Goal: Information Seeking & Learning: Find specific fact

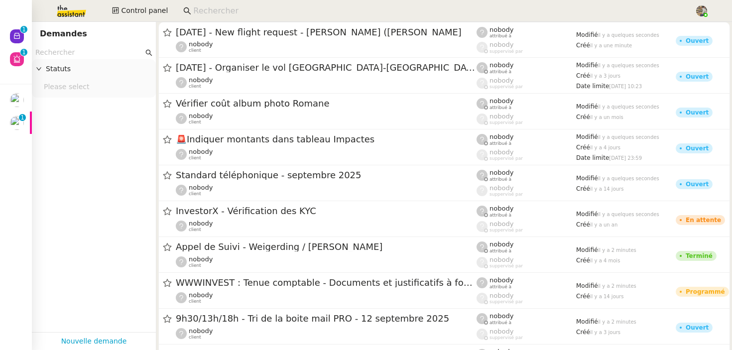
click at [258, 12] on input at bounding box center [438, 10] width 491 height 13
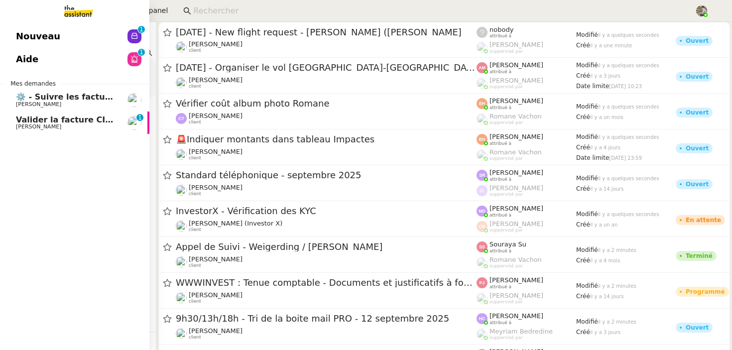
click at [17, 121] on span "Valider la facture CIEC" at bounding box center [66, 119] width 101 height 9
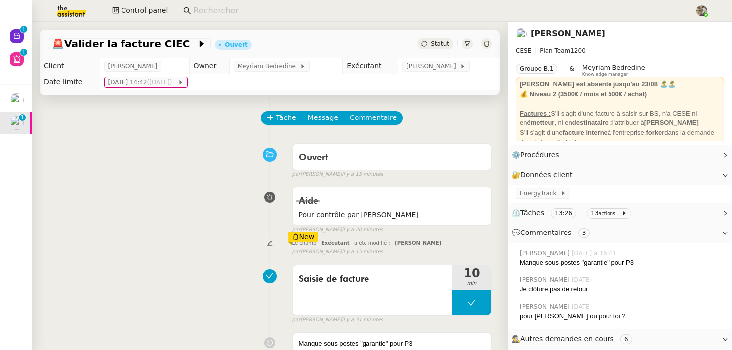
click at [209, 9] on input at bounding box center [438, 10] width 491 height 13
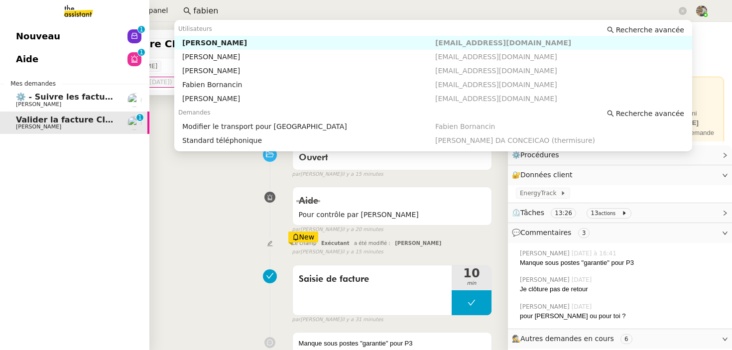
type input "fabien"
click at [22, 99] on span "⚙️ - Suivre les factures d'exploitation" at bounding box center [100, 96] width 168 height 9
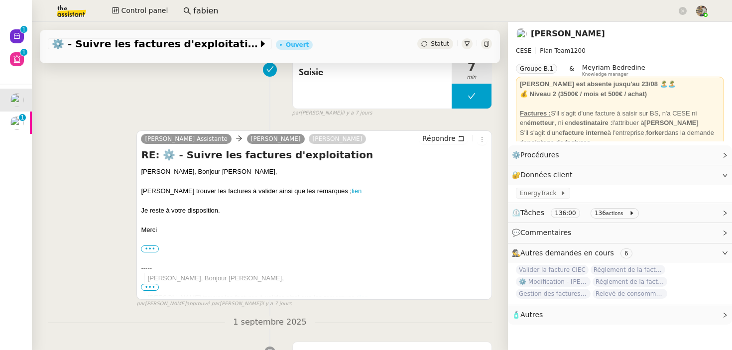
scroll to position [209, 0]
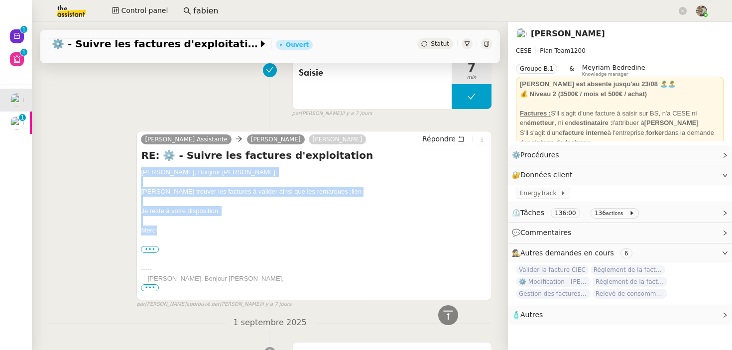
drag, startPoint x: 175, startPoint y: 225, endPoint x: 127, endPoint y: 175, distance: 69.7
click at [127, 175] on div "Camille Assistante Anthony Bruley Charles Da Conceicao Répondre RE: ⚙️ - Suivre…" at bounding box center [270, 215] width 444 height 187
copy div "Bonjour Anthony, Bonjour Charles, Veuillez trouver les factures à valider ainsi…"
click at [452, 137] on span "Répondre" at bounding box center [438, 139] width 33 height 10
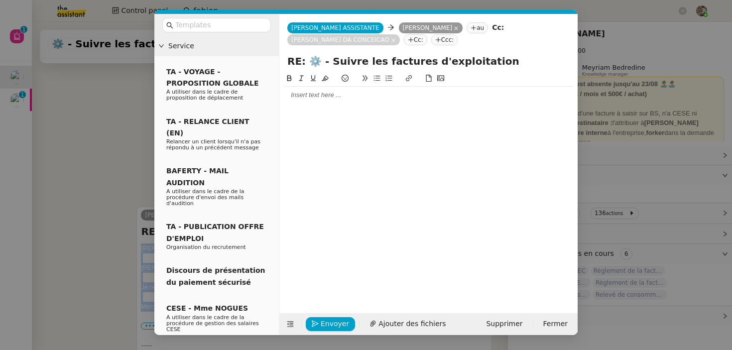
scroll to position [284, 0]
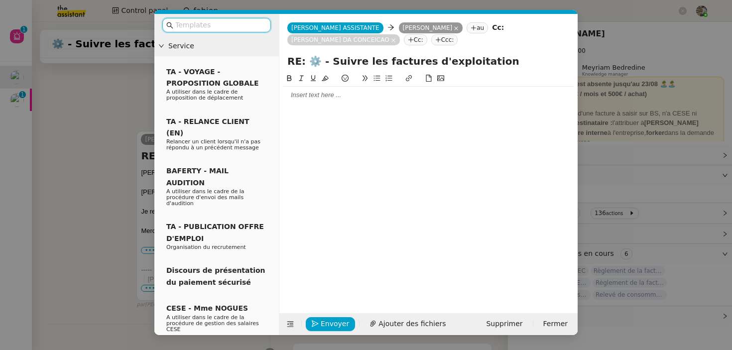
click at [337, 100] on div at bounding box center [428, 95] width 290 height 17
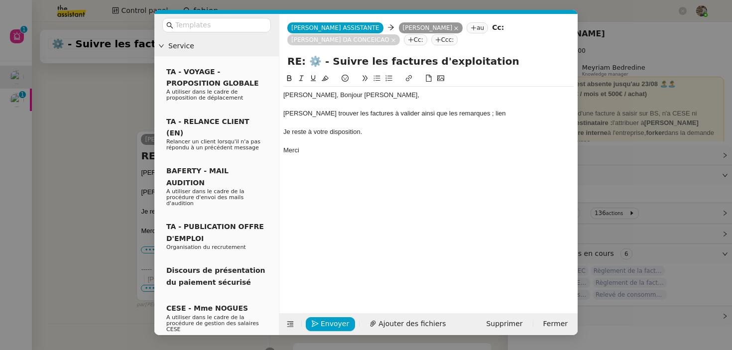
scroll to position [0, 0]
click at [325, 324] on span "Envoyer" at bounding box center [335, 323] width 28 height 11
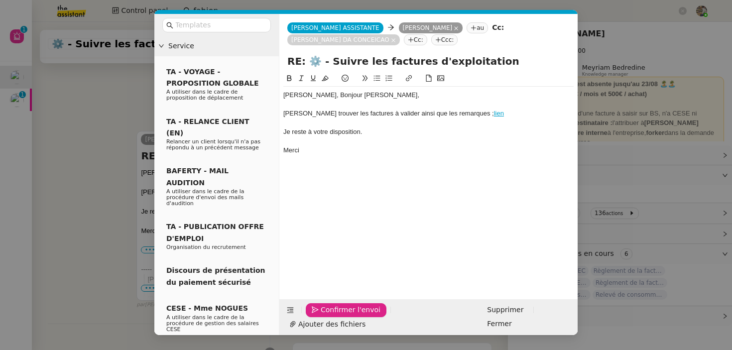
click at [325, 316] on span "Confirmer l'envoi" at bounding box center [351, 309] width 60 height 11
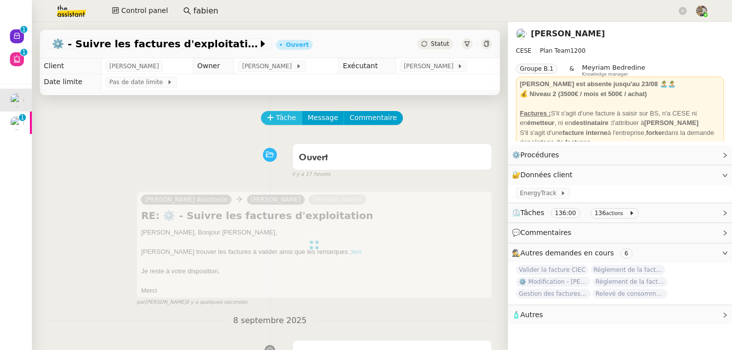
click at [275, 116] on button "Tâche" at bounding box center [281, 118] width 41 height 14
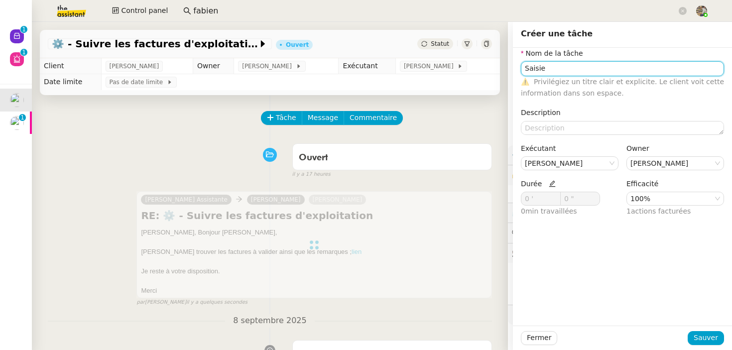
type input "Saisie"
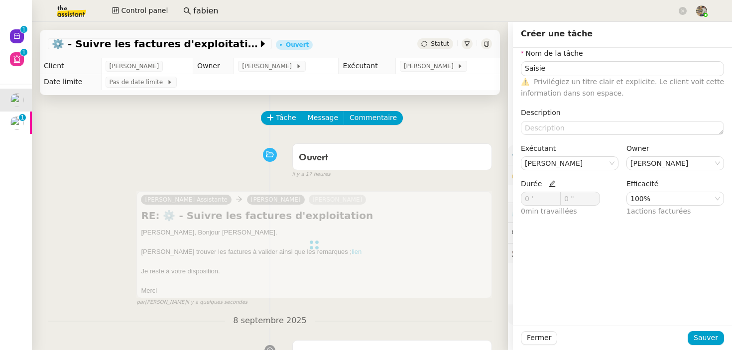
click at [548, 184] on icon at bounding box center [551, 183] width 7 height 7
click at [554, 195] on icon at bounding box center [554, 196] width 3 height 3
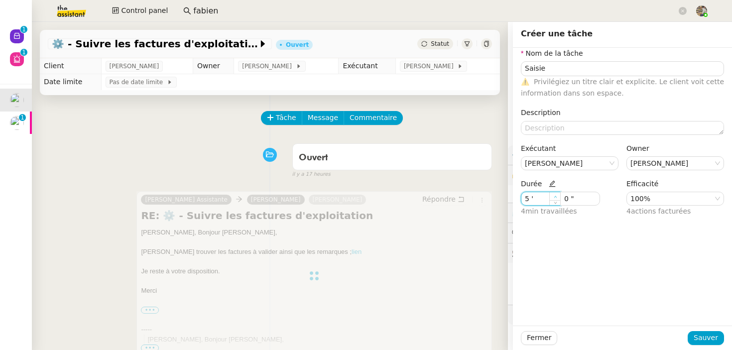
click at [554, 195] on icon at bounding box center [554, 196] width 3 height 3
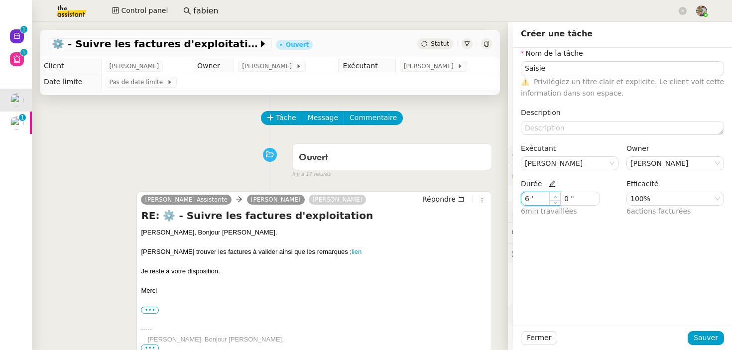
type input "7 '"
click at [554, 195] on icon at bounding box center [554, 196] width 3 height 3
click at [706, 339] on span "Sauver" at bounding box center [705, 337] width 24 height 11
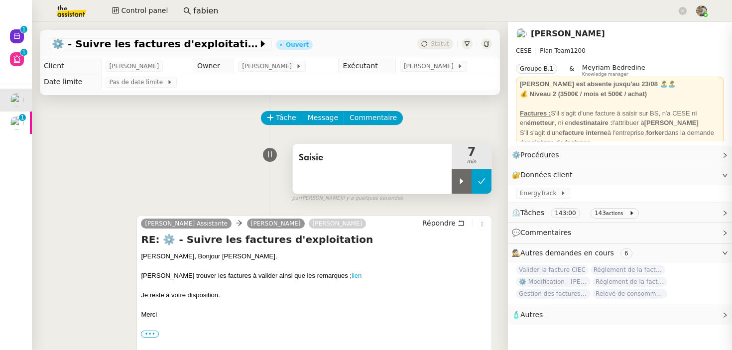
click at [480, 182] on icon at bounding box center [481, 181] width 8 height 8
click at [427, 42] on icon at bounding box center [423, 43] width 5 height 5
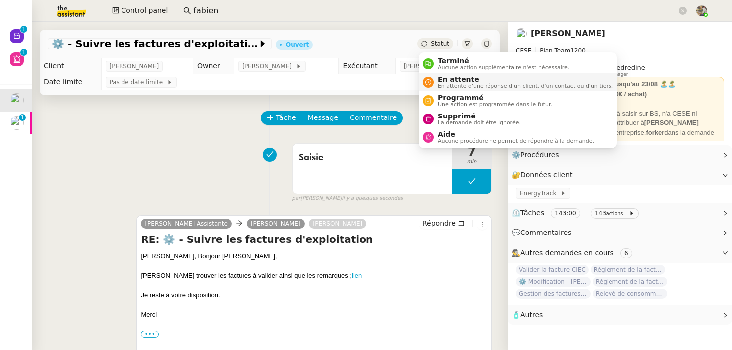
click at [437, 76] on div "En attente En attente d'une réponse d'un client, d'un contact ou d'un tiers." at bounding box center [522, 81] width 179 height 13
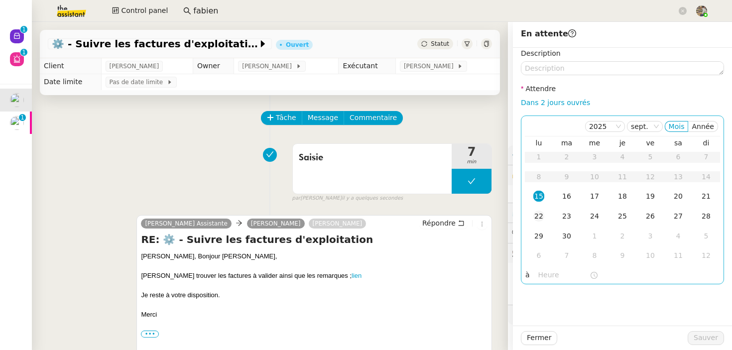
click at [539, 220] on div "22" at bounding box center [538, 216] width 11 height 11
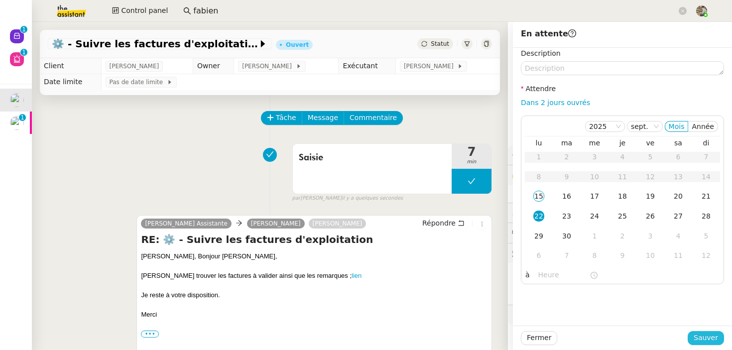
click at [702, 331] on button "Sauver" at bounding box center [705, 338] width 36 height 14
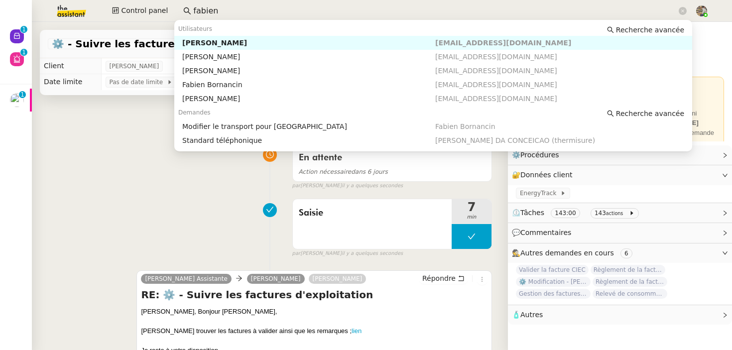
click at [254, 11] on input "fabien" at bounding box center [434, 10] width 483 height 13
click at [226, 89] on div "Fabien Bornancin" at bounding box center [308, 84] width 253 height 9
type input "fabien"
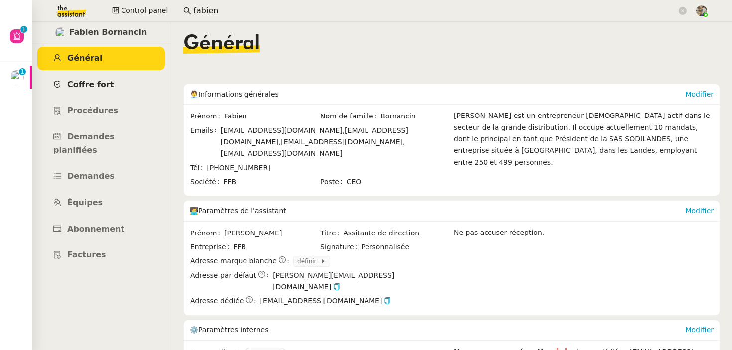
click at [98, 87] on span "Coffre fort" at bounding box center [90, 84] width 47 height 9
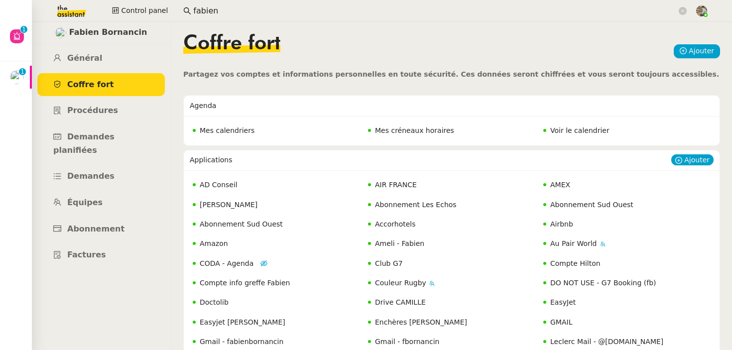
click at [391, 187] on span "AIR FRANCE" at bounding box center [396, 185] width 42 height 8
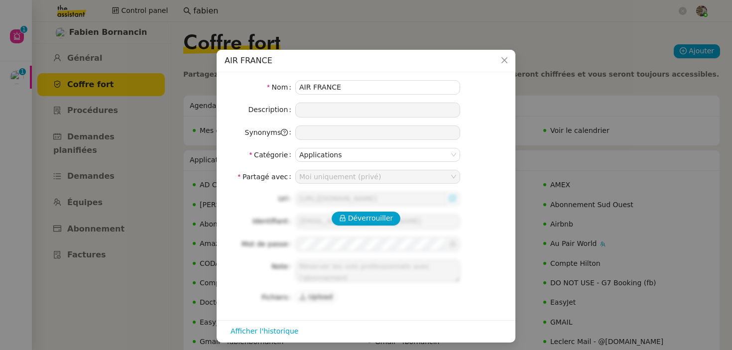
click at [367, 226] on div "Déverrouiller Url https://www.airfrance.fr/ Identifiant fabienbornancin@gmail.c…" at bounding box center [365, 248] width 283 height 112
click at [376, 219] on span "Déverrouiller" at bounding box center [370, 218] width 45 height 11
type input "fabien.uhz@access.theassistant.com"
type textarea "IMPORTANT : Les billets doivent être modifiables (option Max) à tout moment, Fa…"
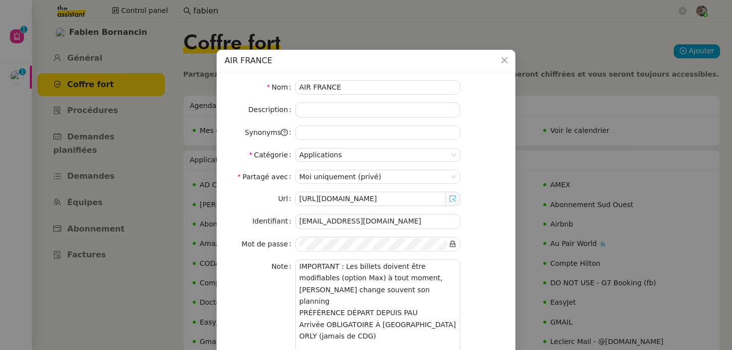
click at [454, 200] on icon at bounding box center [452, 199] width 6 height 6
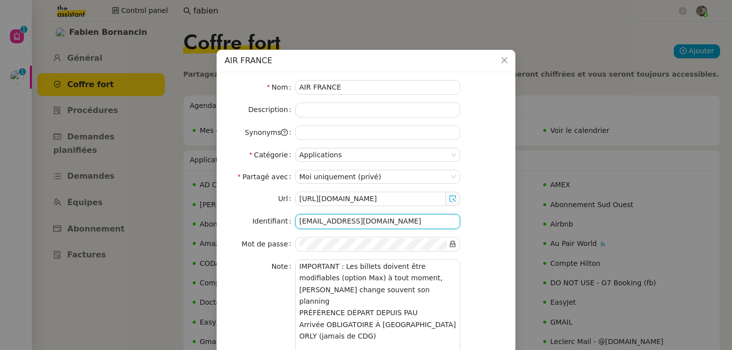
click at [367, 219] on input "fabien.uhz@access.theassistant.com" at bounding box center [377, 221] width 165 height 14
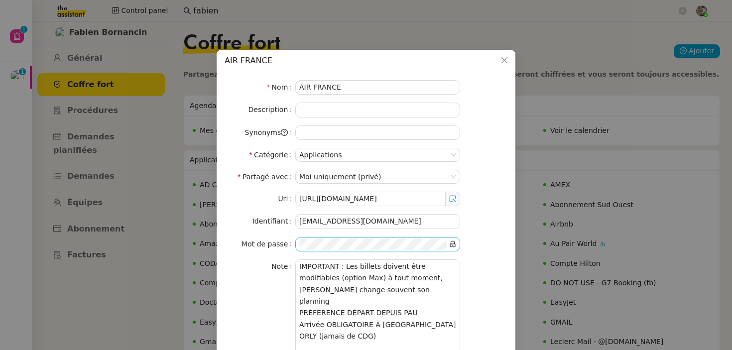
click at [452, 242] on icon at bounding box center [452, 243] width 7 height 7
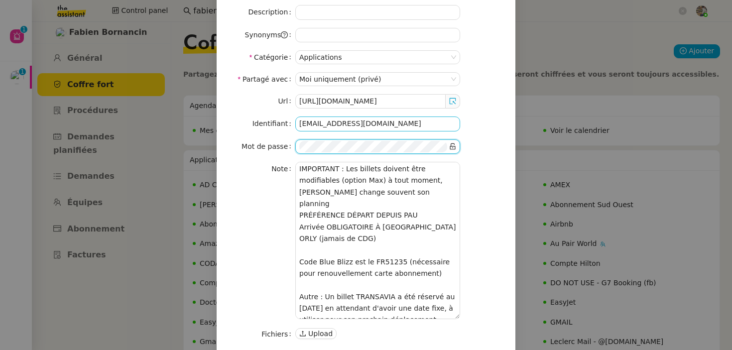
scroll to position [100, 0]
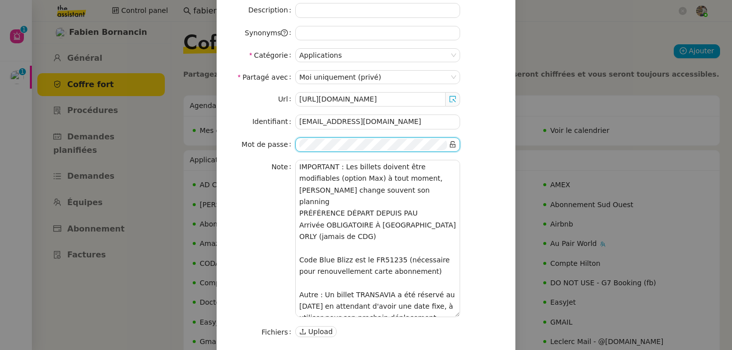
click at [524, 190] on nz-modal-container "AIR FRANCE Nom AIR FRANCE Description Synonyms Catégorie Applications Partagé a…" at bounding box center [366, 175] width 732 height 350
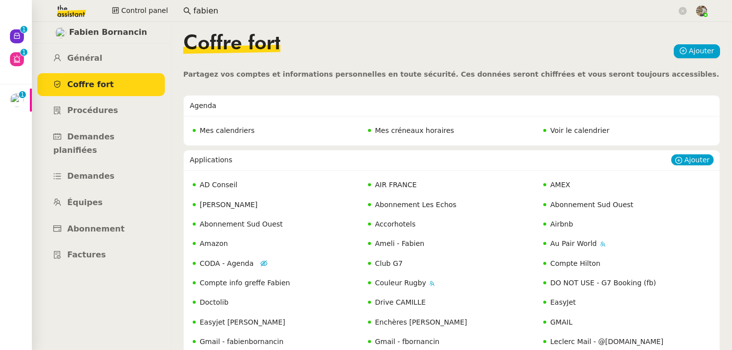
scroll to position [441, 0]
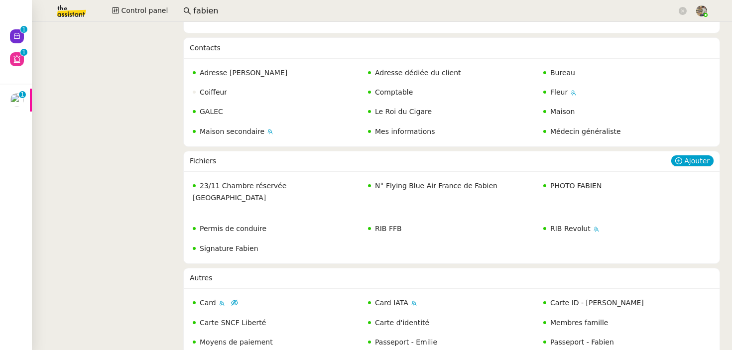
click at [446, 188] on span "N° Flying Blue Air France de Fabien" at bounding box center [436, 186] width 122 height 8
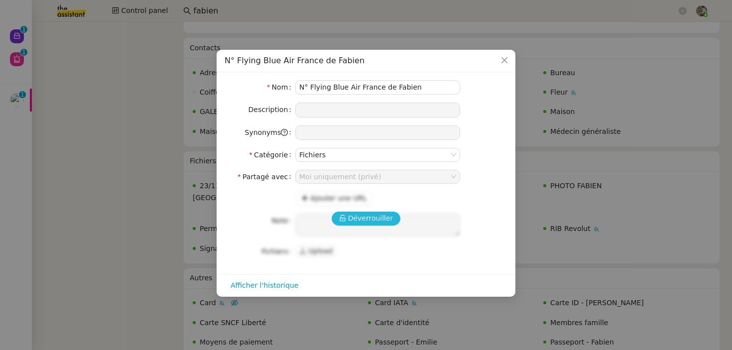
click at [367, 219] on span "Déverrouiller" at bounding box center [370, 218] width 45 height 11
type textarea "N° Flying Blue Air France de Fabien : 1349495301"
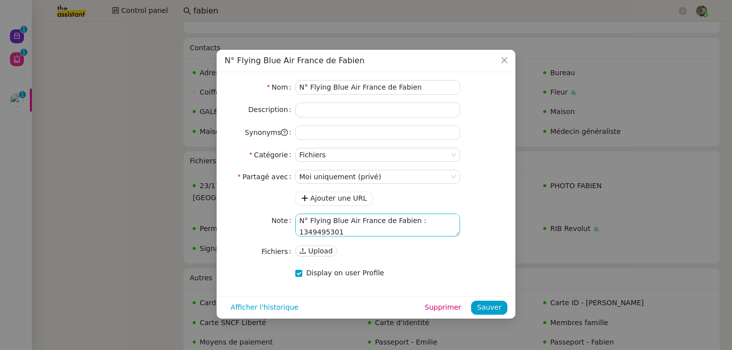
scroll to position [3, 0]
click at [323, 231] on textarea "N° Flying Blue Air France de Fabien : 1349495301" at bounding box center [377, 225] width 165 height 23
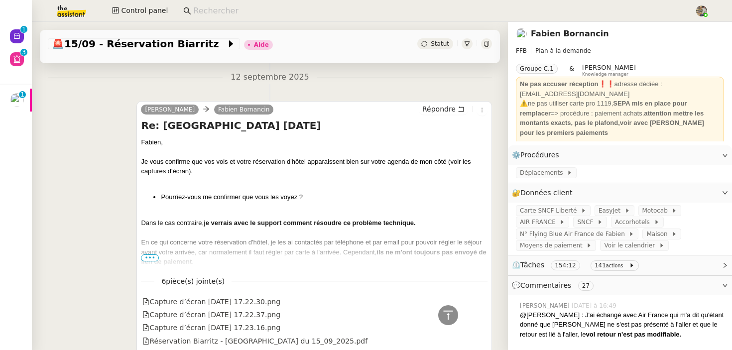
scroll to position [3881, 0]
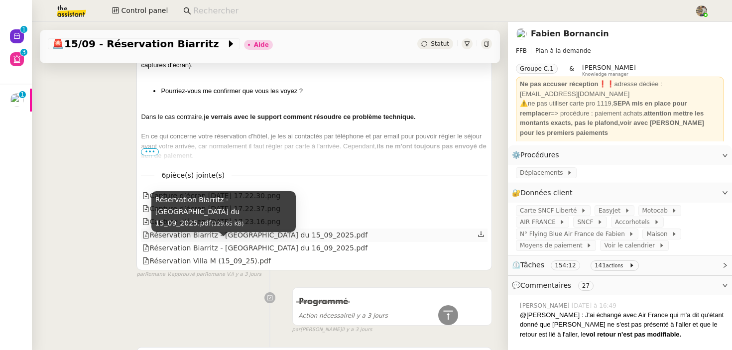
click at [236, 241] on div "Réservation Biarritz - Paris du 15_09_2025.pdf" at bounding box center [254, 234] width 225 height 11
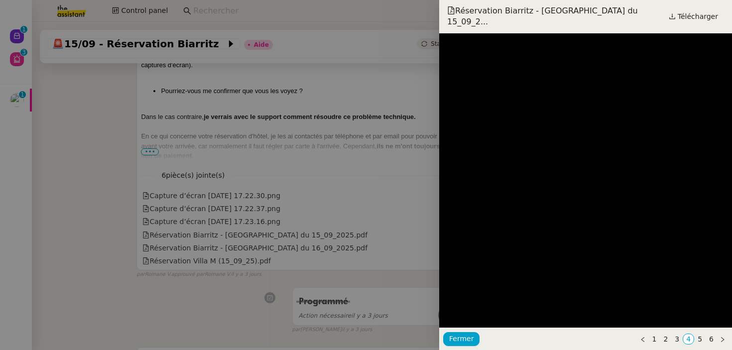
click at [245, 247] on div at bounding box center [366, 175] width 732 height 350
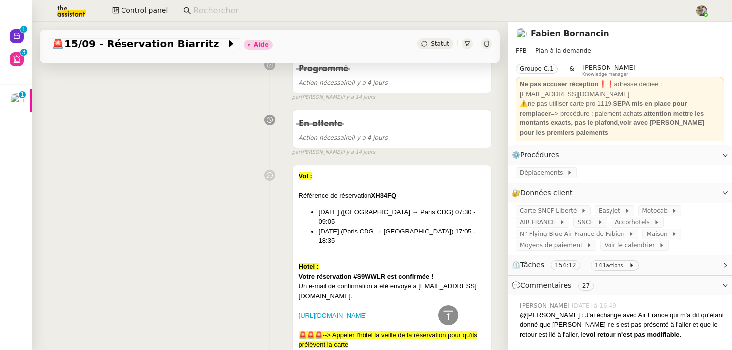
scroll to position [5341, 0]
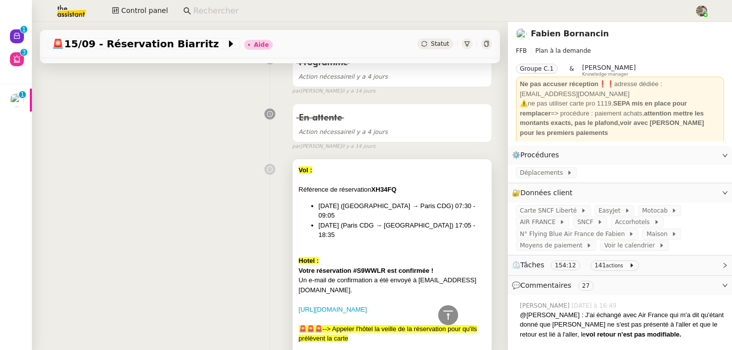
click at [380, 193] on strong "XH34FQ" at bounding box center [383, 189] width 25 height 7
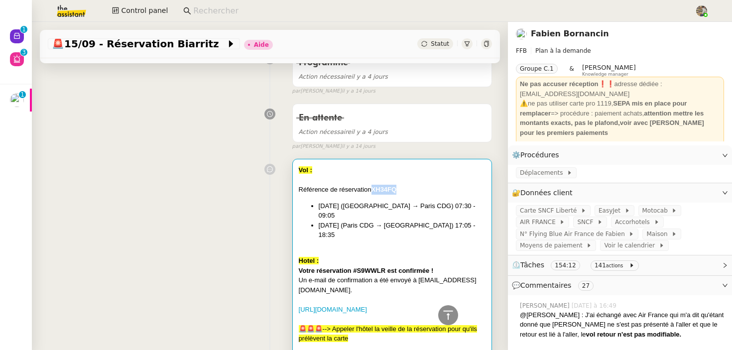
click at [380, 193] on strong "XH34FQ" at bounding box center [383, 189] width 25 height 7
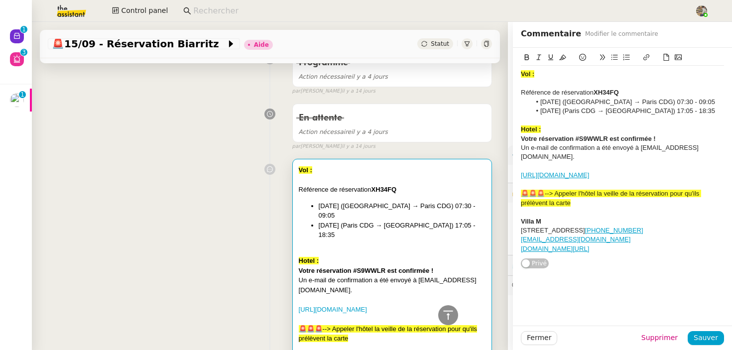
click at [190, 248] on div "Vol : Référence de réservation XH34FQ Lundi 15 septembre (Biarritz → Paris CDG)…" at bounding box center [270, 287] width 444 height 267
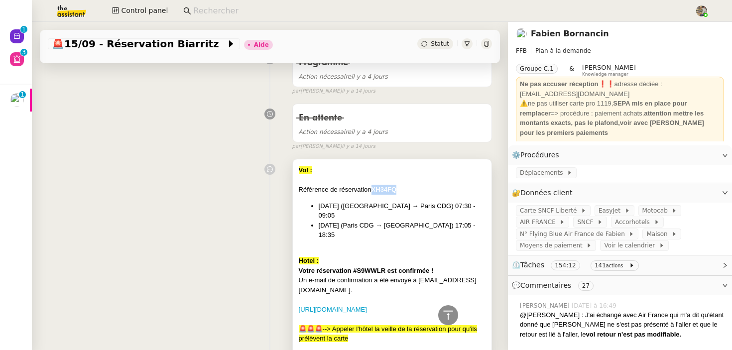
copy strong "XH34FQ"
drag, startPoint x: 373, startPoint y: 197, endPoint x: 422, endPoint y: 197, distance: 49.3
click at [422, 195] on div "Référence de réservation XH34FQ" at bounding box center [392, 190] width 187 height 10
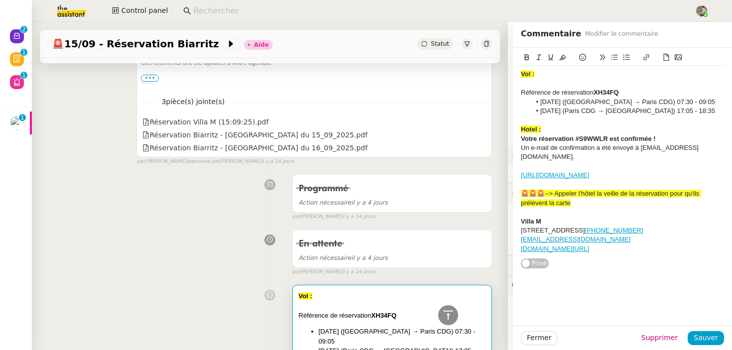
scroll to position [5467, 0]
